Goal: Information Seeking & Learning: Learn about a topic

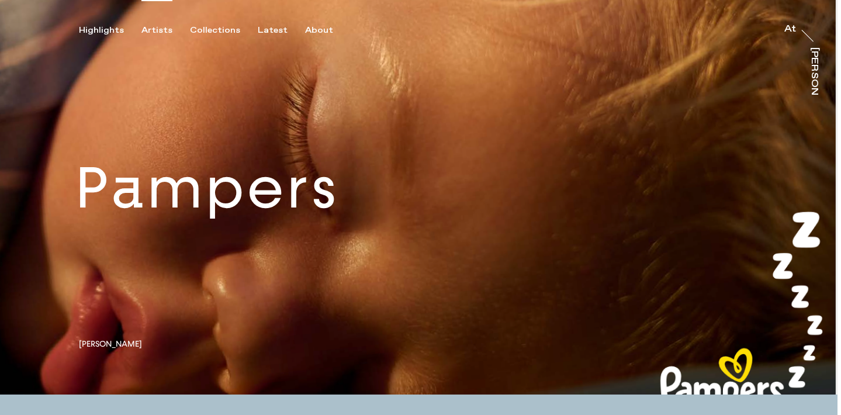
click at [150, 32] on div "Artists" at bounding box center [156, 30] width 31 height 11
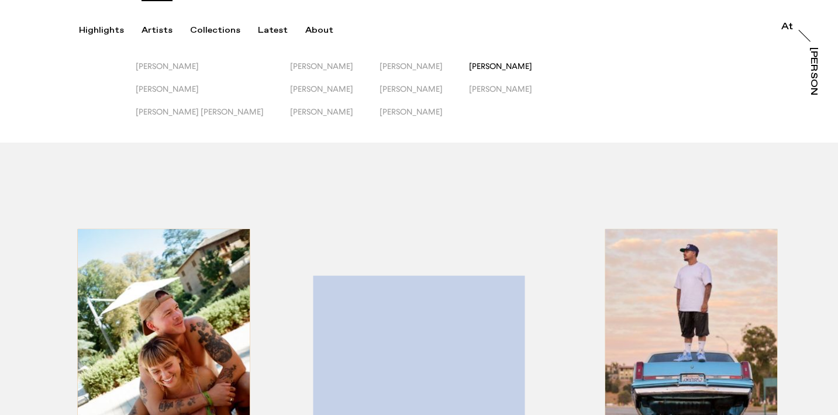
click at [469, 67] on span "[PERSON_NAME]" at bounding box center [500, 65] width 63 height 9
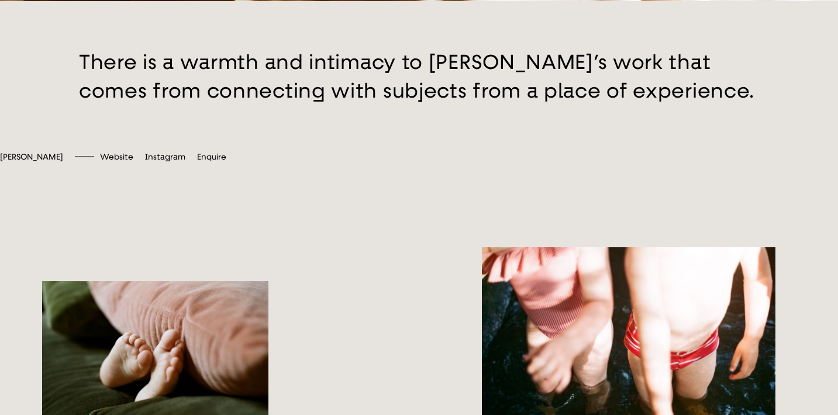
scroll to position [185, 0]
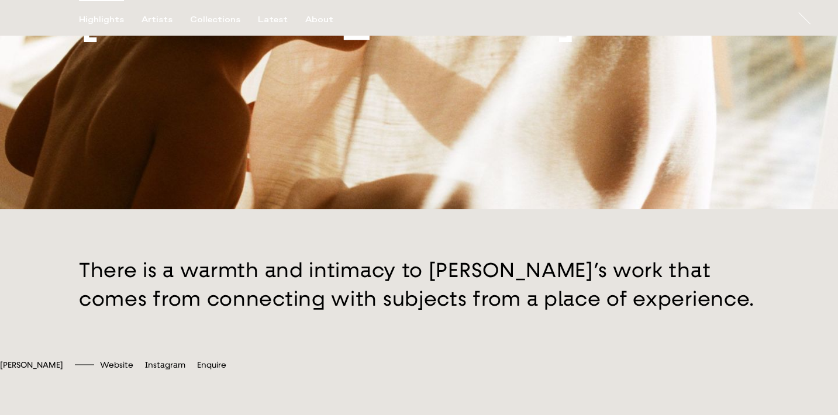
click at [89, 21] on div "Highlights" at bounding box center [101, 20] width 45 height 11
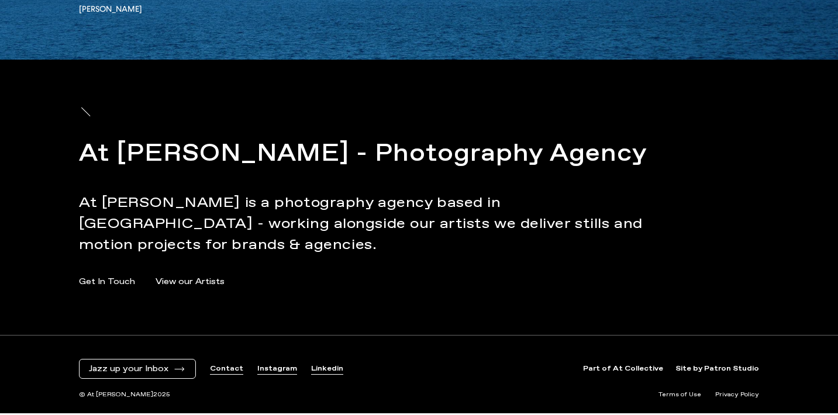
scroll to position [3883, 0]
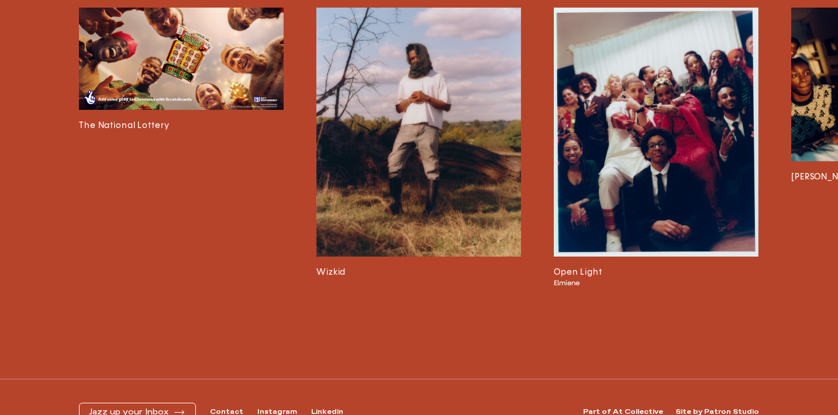
scroll to position [2578, 0]
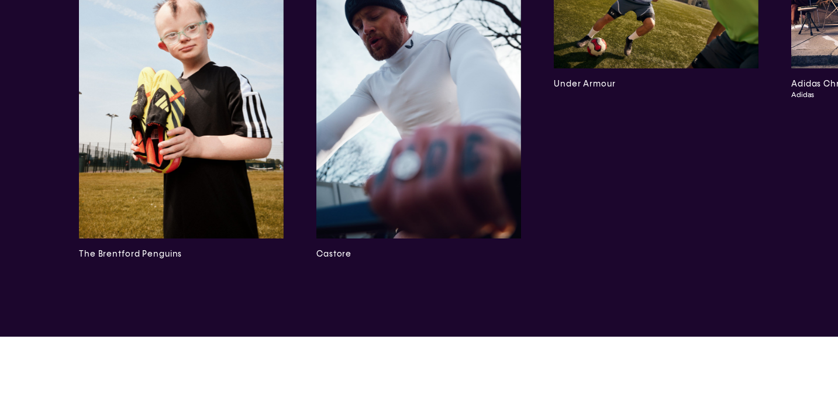
scroll to position [3738, 0]
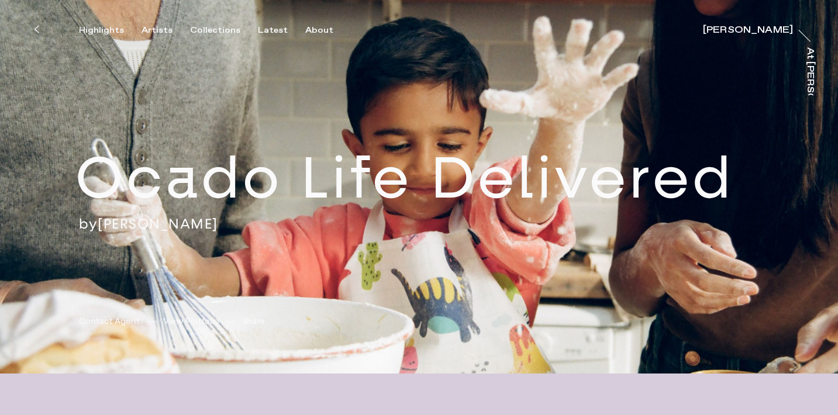
click at [266, 22] on div "Highlights Artists Collections Latest About [PERSON_NAME] [PERSON_NAME] [PERSON…" at bounding box center [420, 18] width 841 height 36
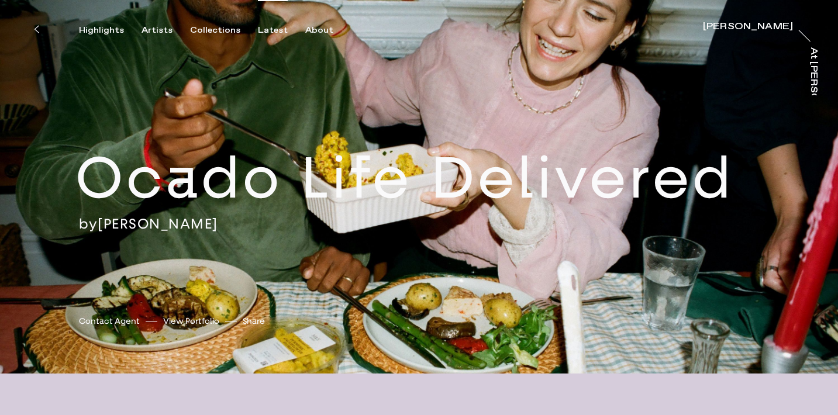
click at [258, 29] on div "Latest" at bounding box center [273, 30] width 30 height 11
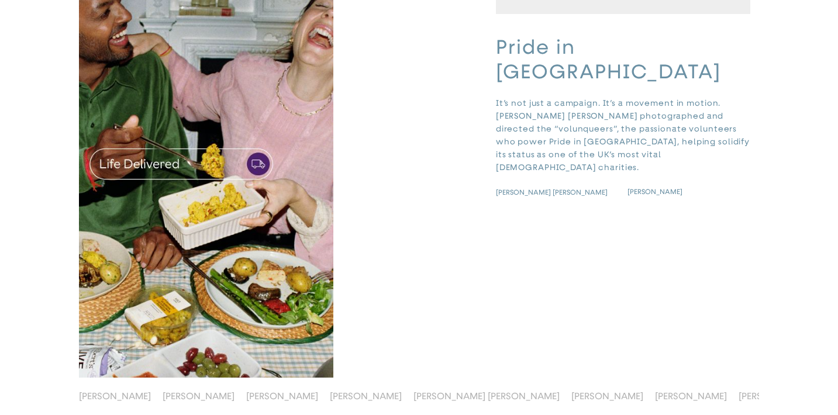
scroll to position [3320, 0]
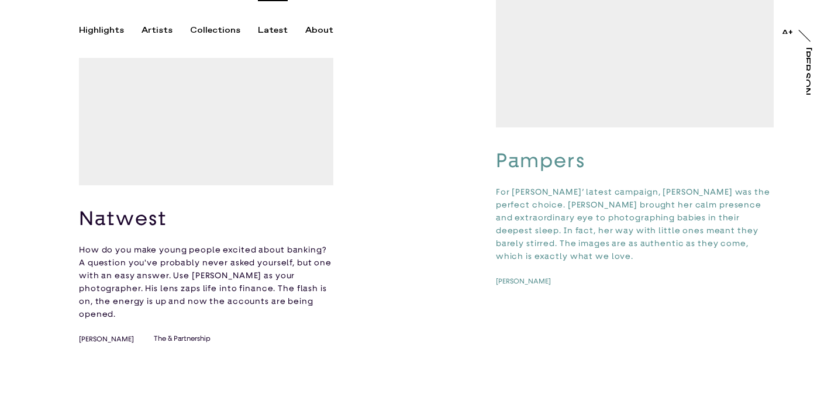
scroll to position [126, 0]
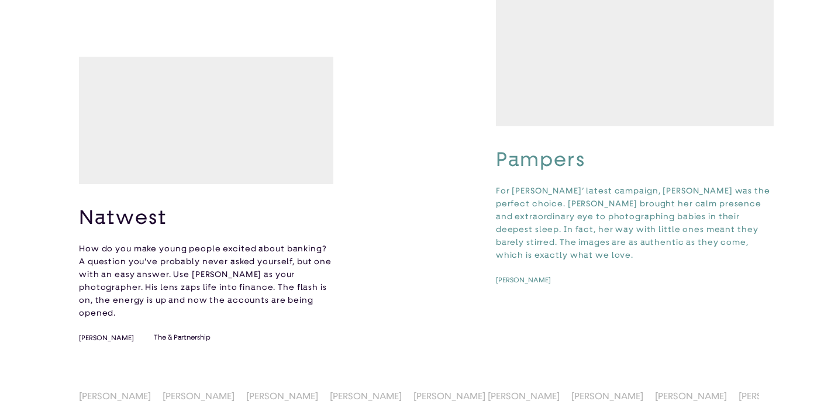
click at [258, 184] on video "button" at bounding box center [206, 120] width 254 height 127
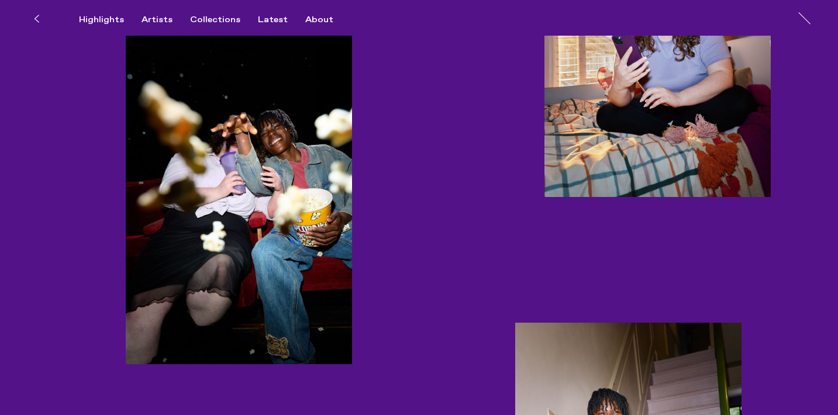
scroll to position [1689, 0]
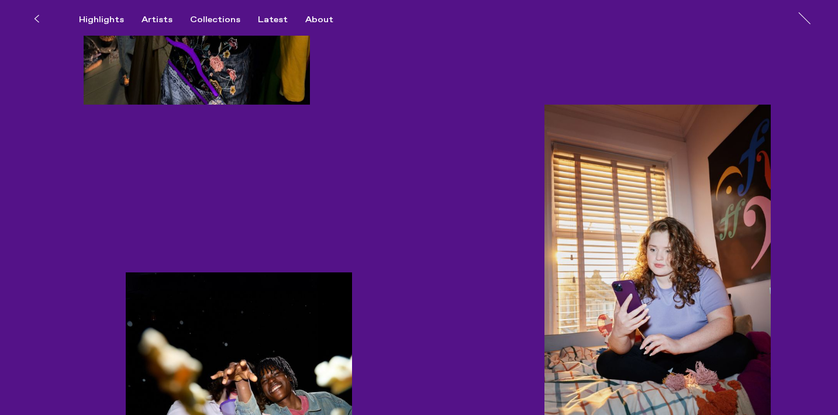
click at [293, 18] on button "Latest" at bounding box center [281, 20] width 47 height 11
click at [312, 18] on div "About" at bounding box center [319, 20] width 28 height 11
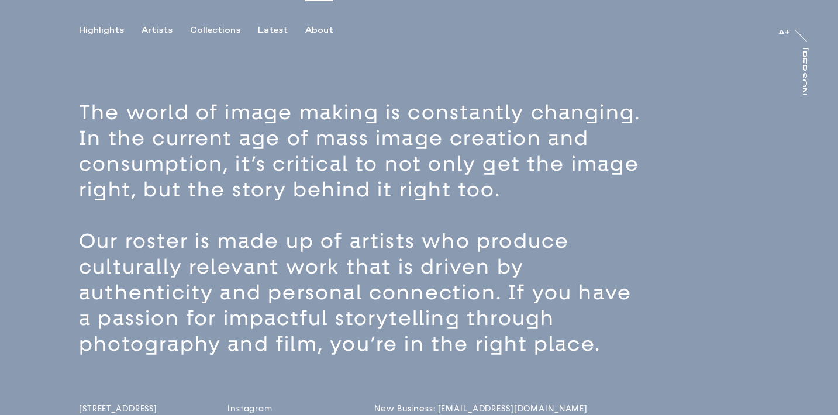
scroll to position [13, 0]
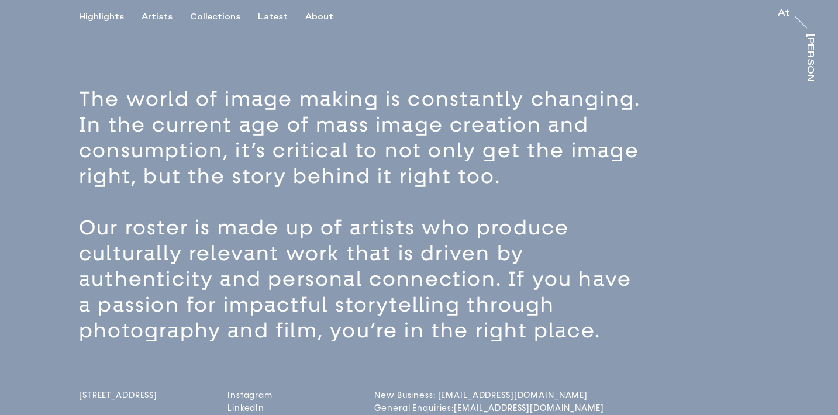
click at [272, 18] on div "Latest" at bounding box center [273, 17] width 30 height 11
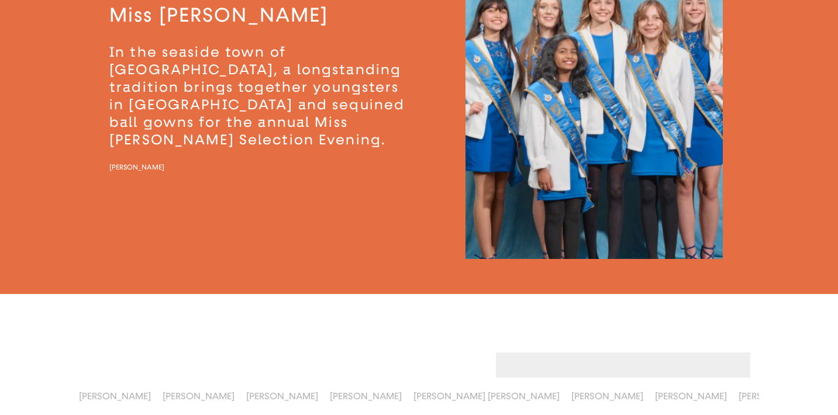
scroll to position [3371, 0]
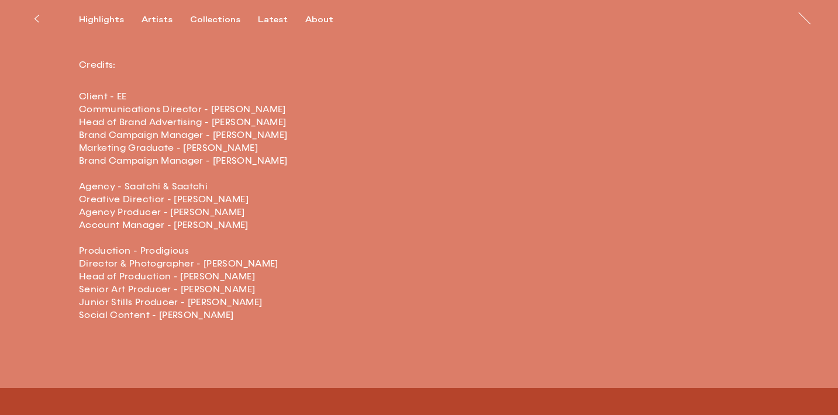
scroll to position [1995, 0]
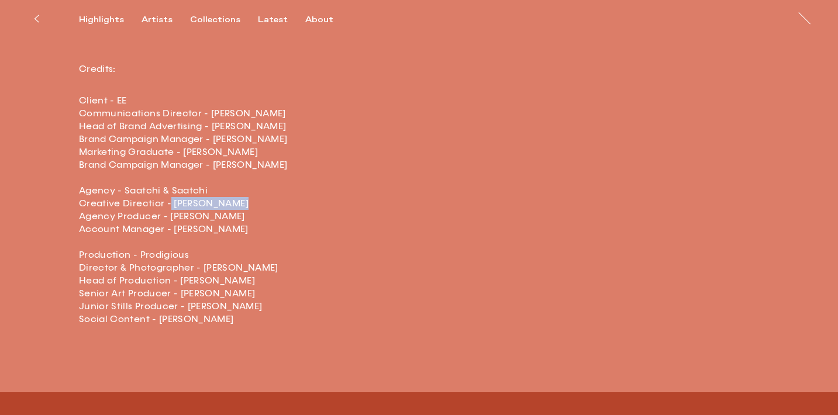
drag, startPoint x: 241, startPoint y: 200, endPoint x: 170, endPoint y: 200, distance: 71.3
click at [170, 200] on p "Client - EE Communications Director - [PERSON_NAME] Head of Brand Advertising -…" at bounding box center [283, 210] width 409 height 232
copy p "[PERSON_NAME]"
click at [274, 15] on div "Latest" at bounding box center [273, 20] width 30 height 11
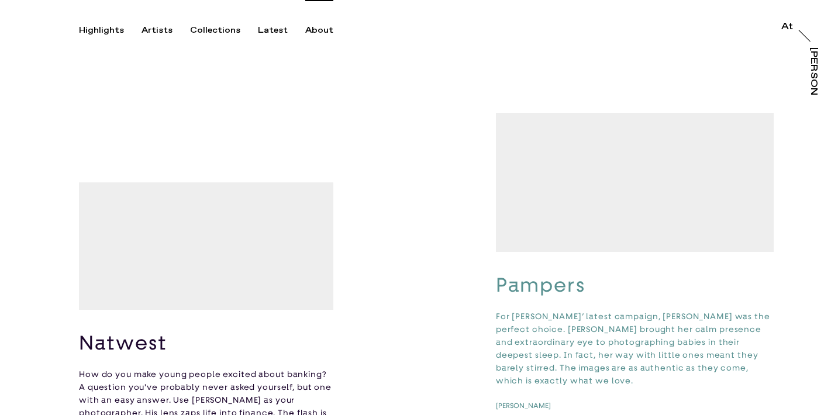
click at [319, 33] on div "About" at bounding box center [319, 30] width 28 height 11
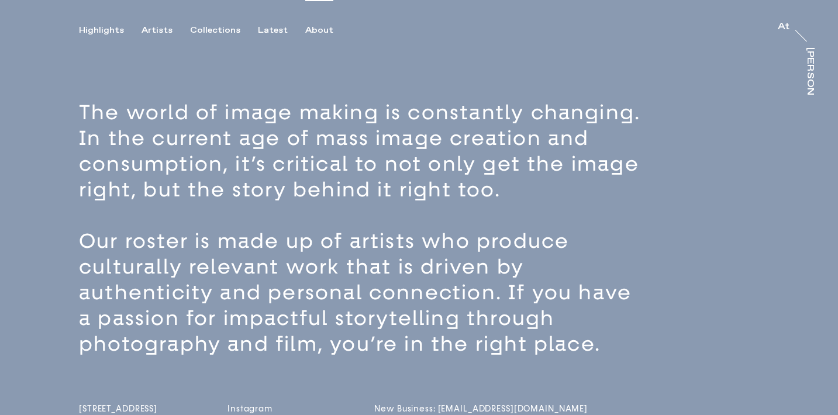
scroll to position [2, 0]
